Goal: Information Seeking & Learning: Check status

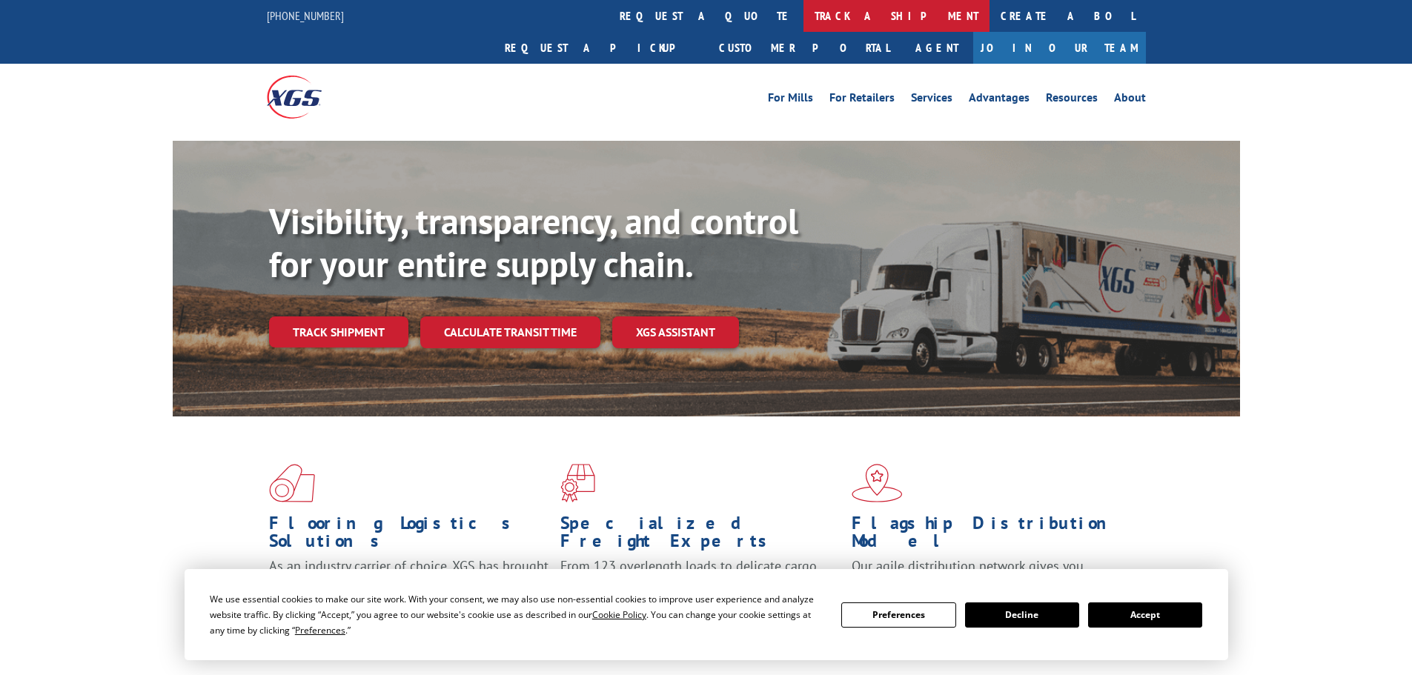
click at [804, 13] on link "track a shipment" at bounding box center [897, 16] width 186 height 32
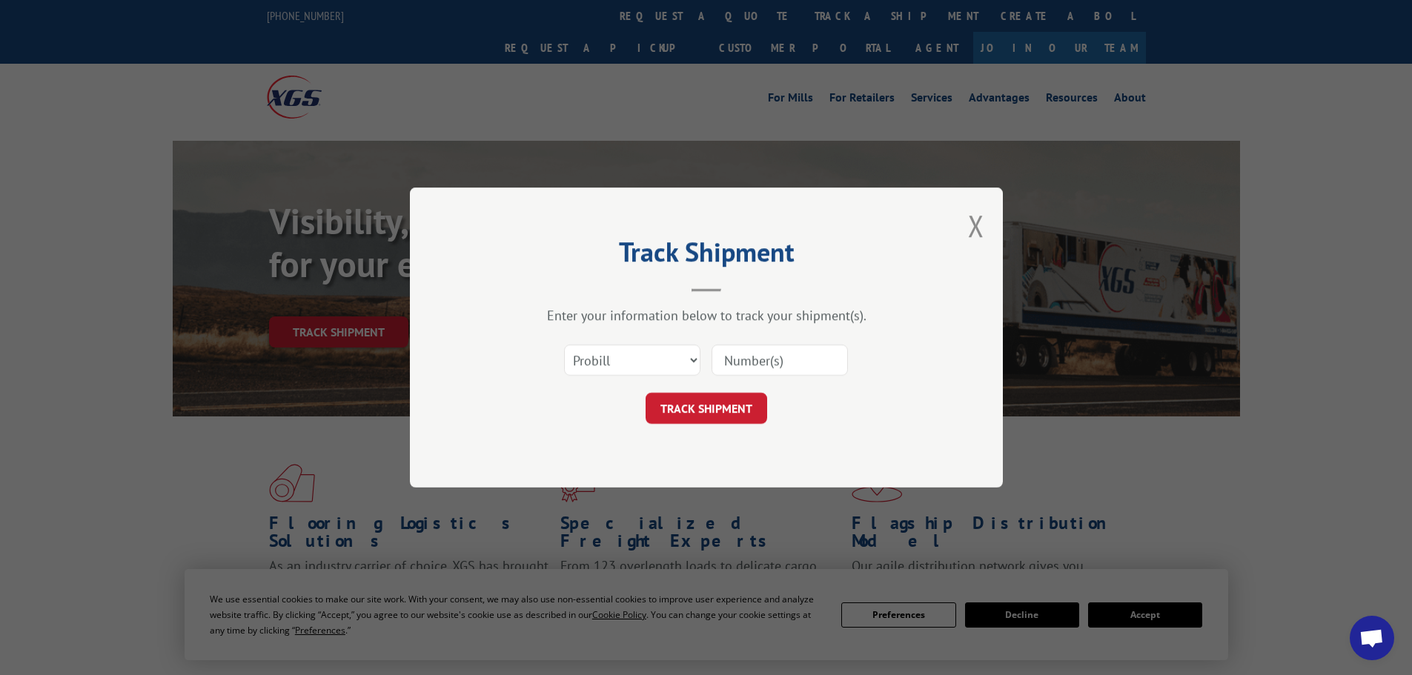
click at [751, 369] on input at bounding box center [780, 360] width 136 height 31
paste input "14604571"
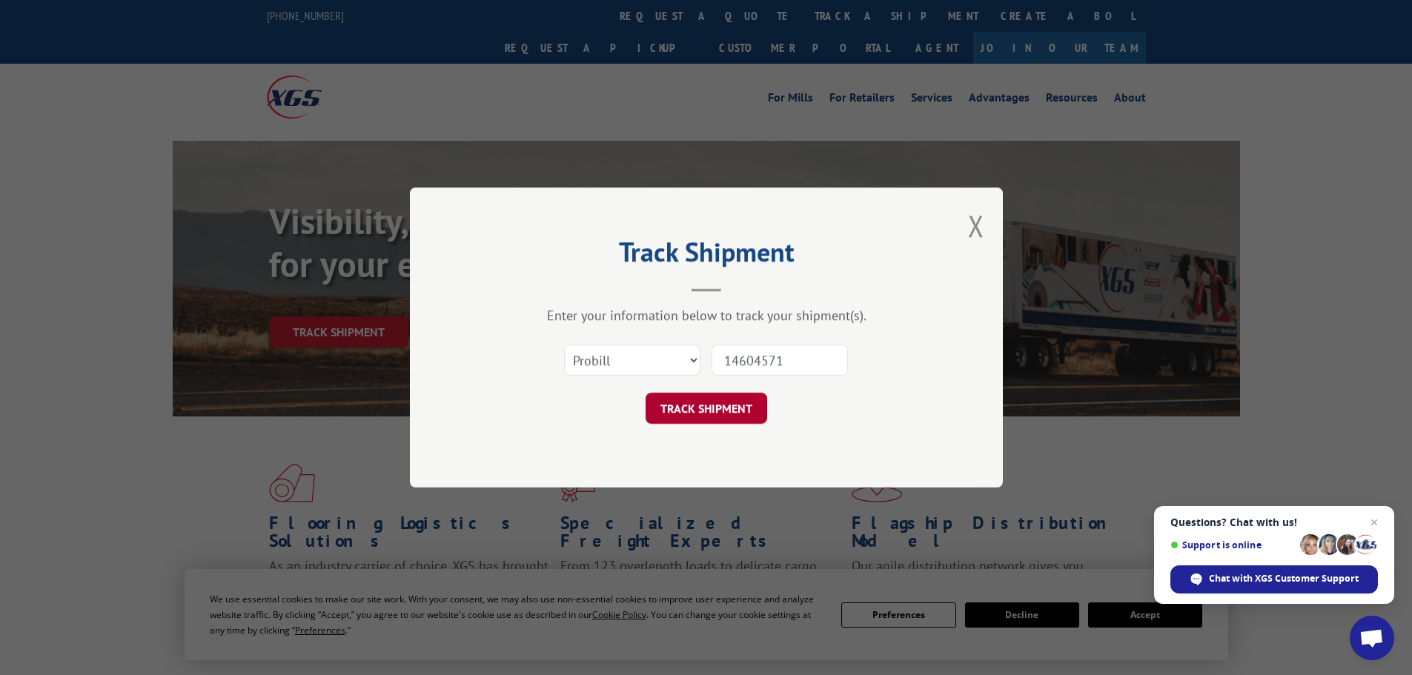
type input "14604571"
click at [719, 411] on button "TRACK SHIPMENT" at bounding box center [707, 408] width 122 height 31
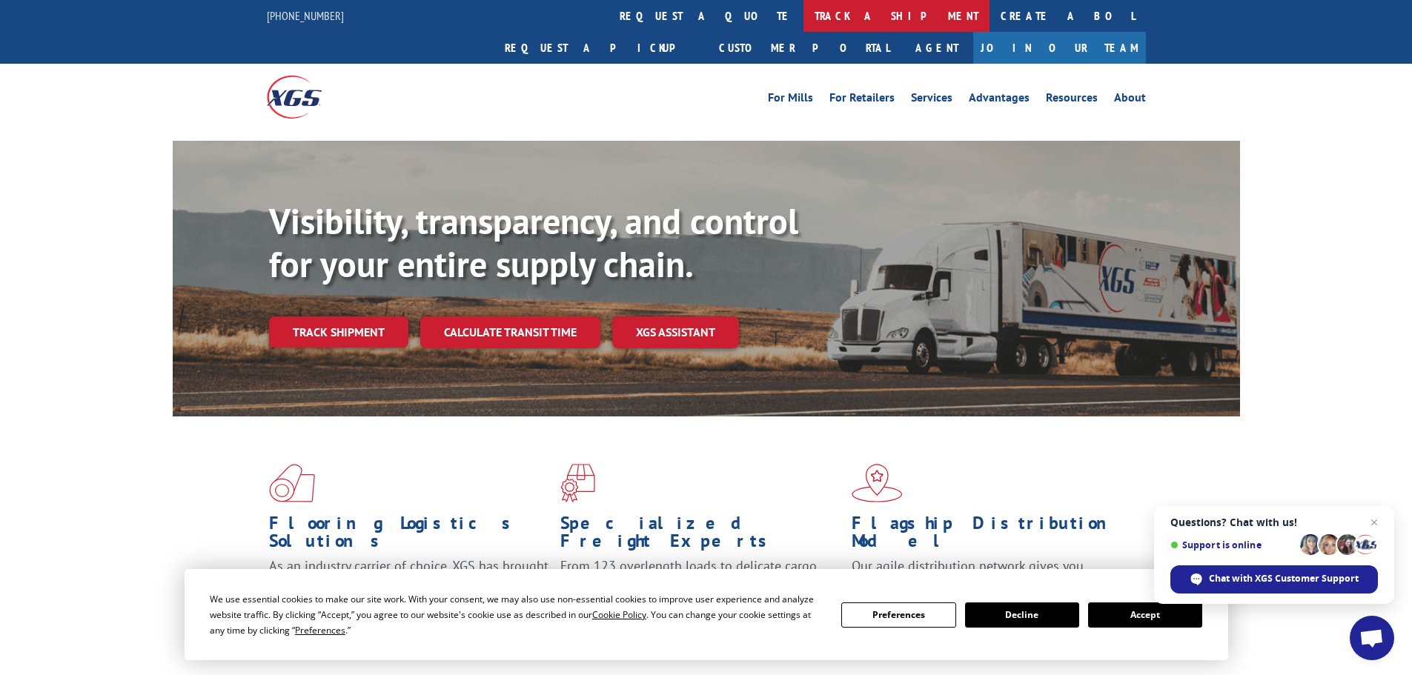
click at [804, 11] on link "track a shipment" at bounding box center [897, 16] width 186 height 32
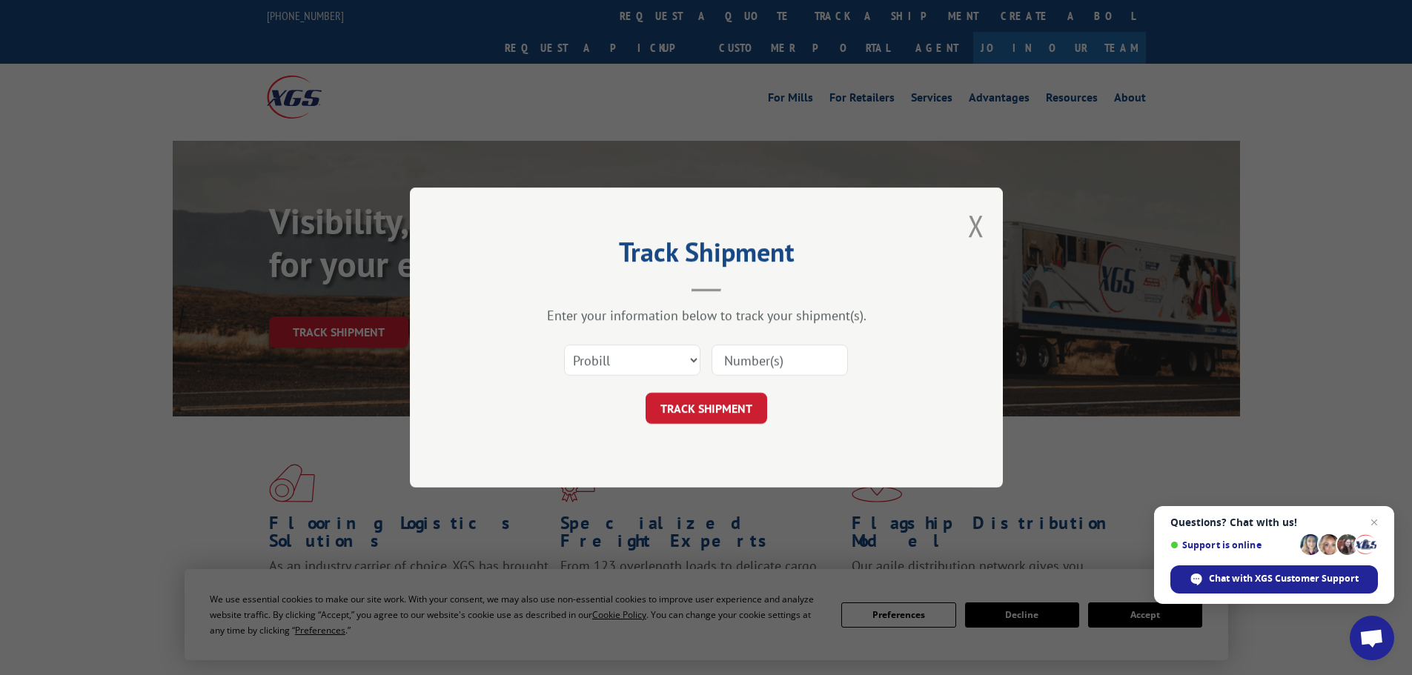
drag, startPoint x: 772, startPoint y: 344, endPoint x: 764, endPoint y: 352, distance: 11.0
click at [766, 346] on div at bounding box center [780, 360] width 136 height 34
click at [764, 354] on input at bounding box center [780, 360] width 136 height 31
paste input "17227273"
type input "17227273"
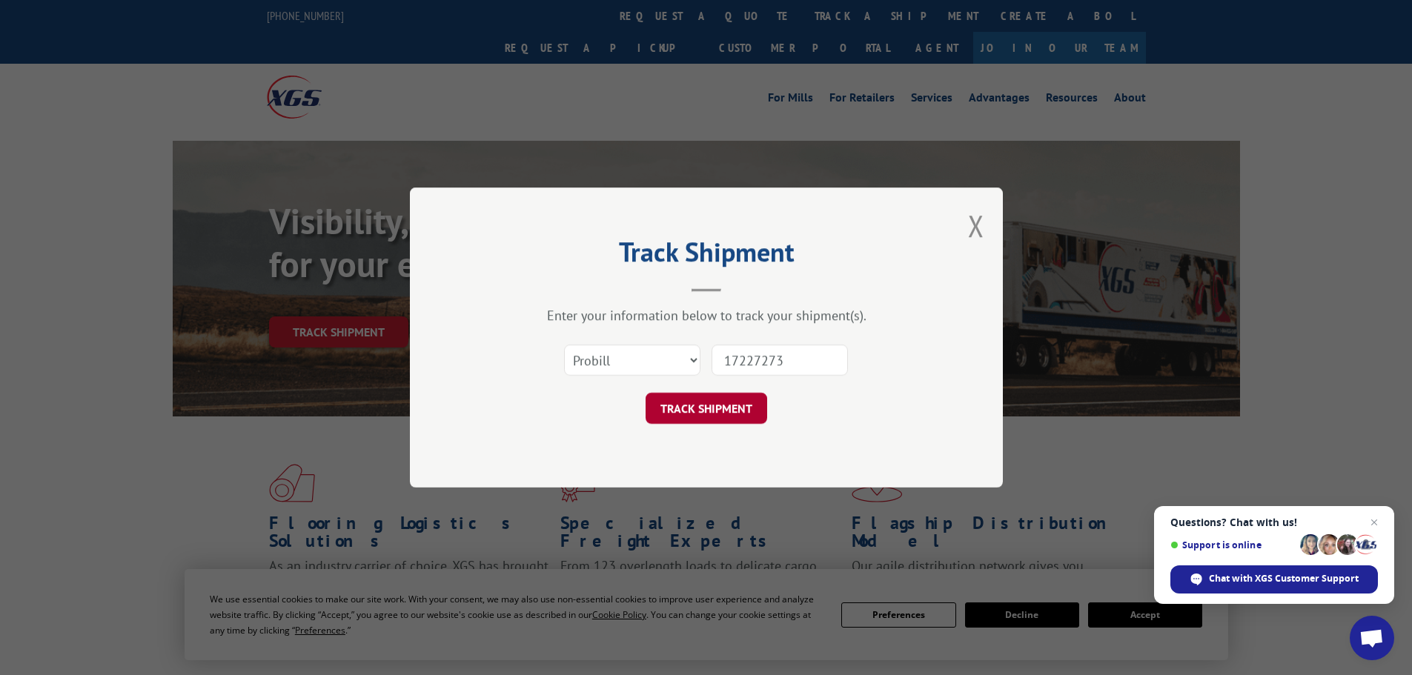
click at [735, 399] on button "TRACK SHIPMENT" at bounding box center [707, 408] width 122 height 31
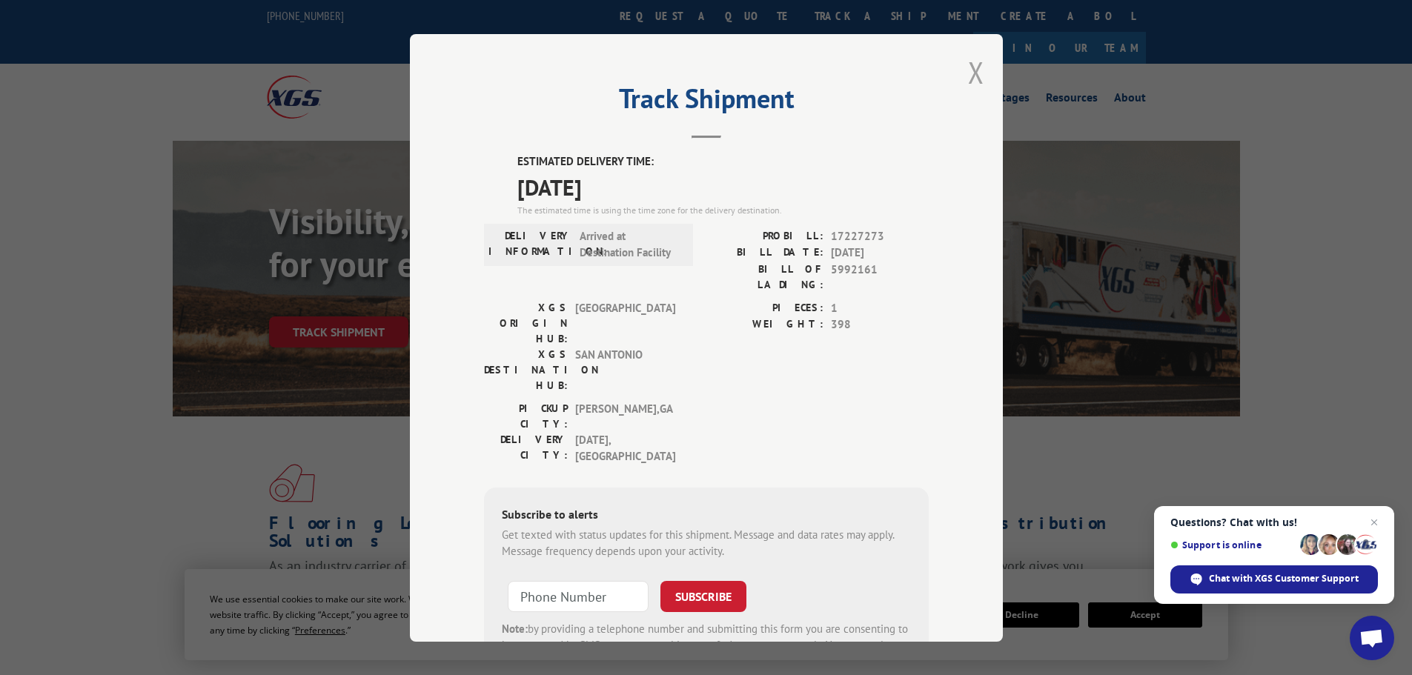
click at [968, 71] on button "Close modal" at bounding box center [976, 72] width 16 height 39
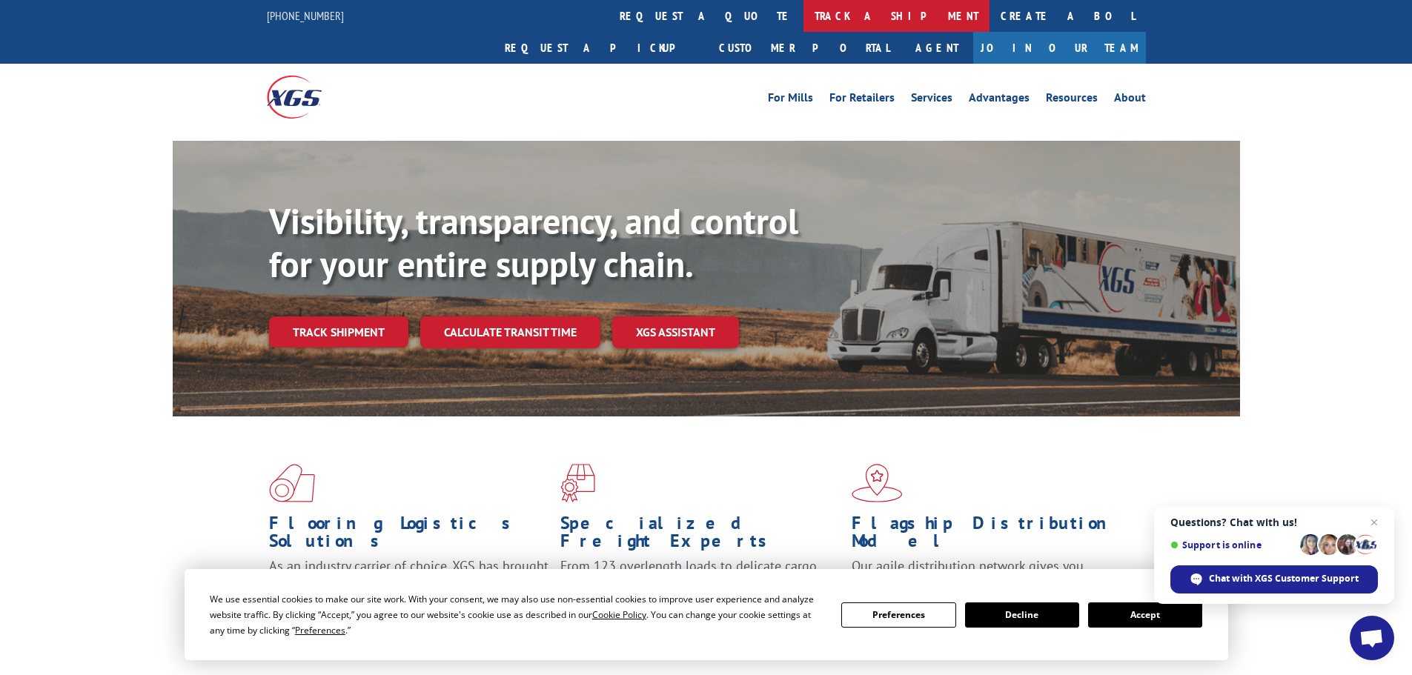
click at [804, 13] on link "track a shipment" at bounding box center [897, 16] width 186 height 32
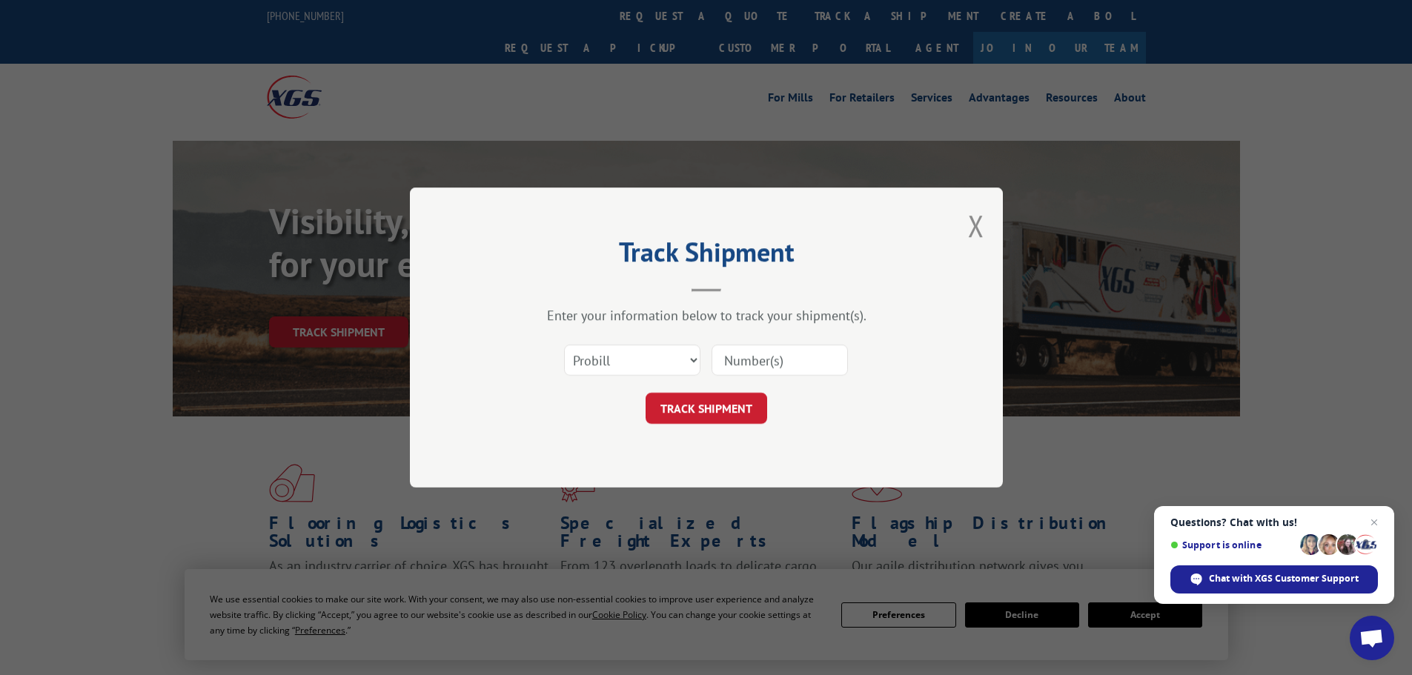
click at [751, 354] on input at bounding box center [780, 360] width 136 height 31
paste input "17227800"
type input "17227800"
click at [744, 404] on button "TRACK SHIPMENT" at bounding box center [707, 408] width 122 height 31
